Goal: Check status

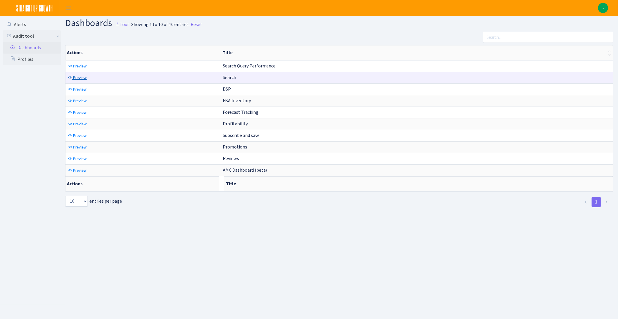
click at [75, 76] on span "Preview" at bounding box center [80, 78] width 14 height 6
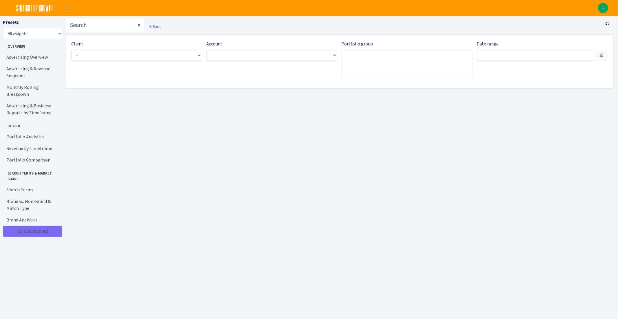
type input "[DATE] - [DATE]"
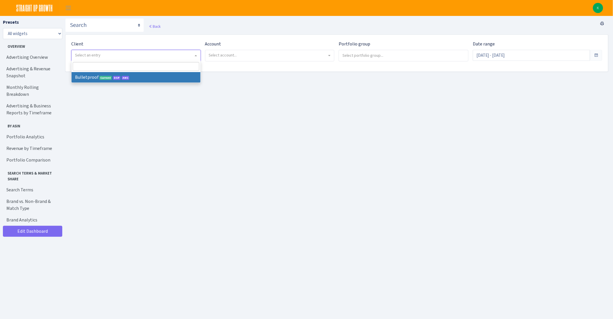
click at [111, 51] on span "Select an entry" at bounding box center [136, 55] width 129 height 11
select select "409"
select select
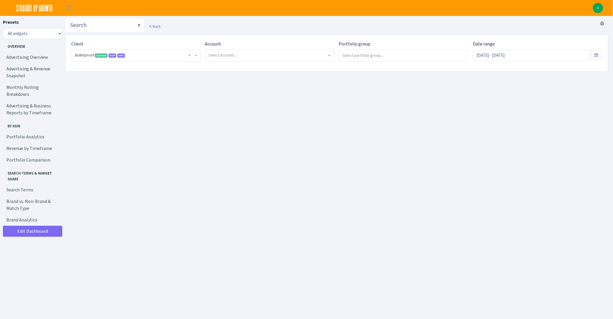
drag, startPoint x: 210, startPoint y: 62, endPoint x: 214, endPoint y: 59, distance: 4.5
click at [210, 62] on div "Account Select account..." at bounding box center [268, 53] width 134 height 25
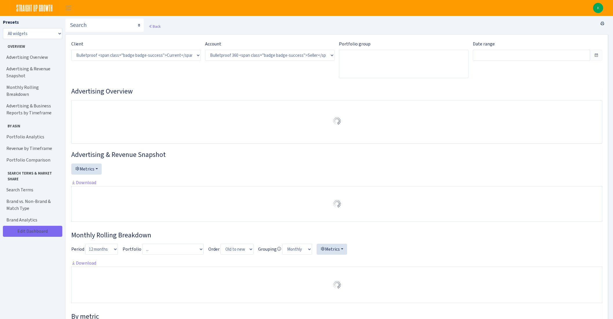
select select "3235730245795869"
type input "[DATE] - [DATE]"
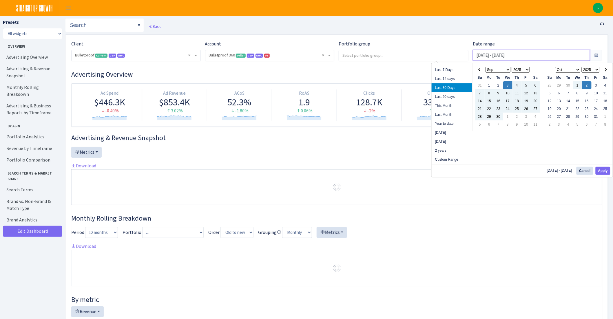
click at [524, 53] on input "[DATE] - [DATE]" at bounding box center [531, 55] width 117 height 11
click at [605, 169] on button "Apply" at bounding box center [603, 171] width 15 height 8
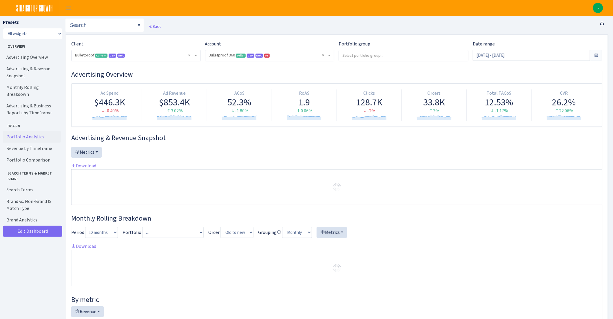
click at [35, 131] on link "Portfolio Analytics" at bounding box center [32, 137] width 58 height 12
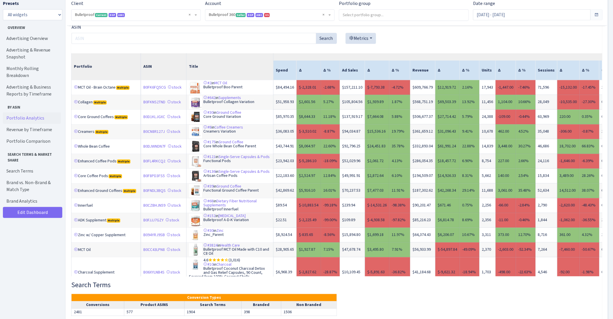
scroll to position [4, 0]
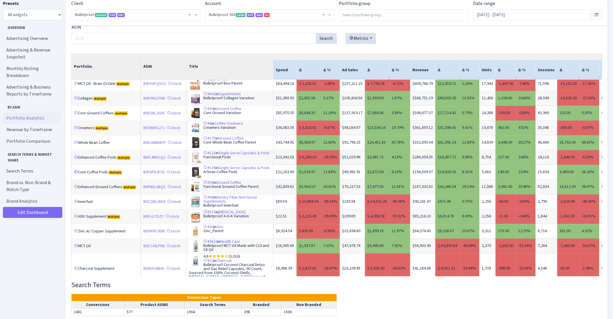
click at [77, 174] on link at bounding box center [76, 172] width 4 height 4
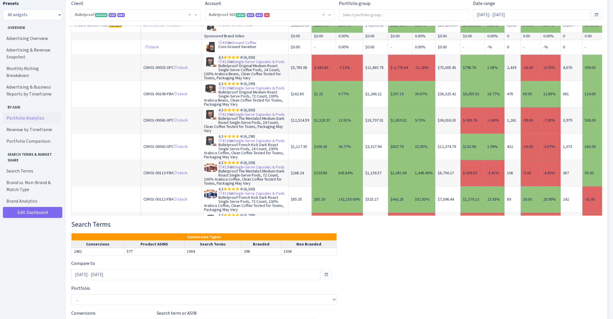
scroll to position [98, 0]
